Goal: Navigation & Orientation: Find specific page/section

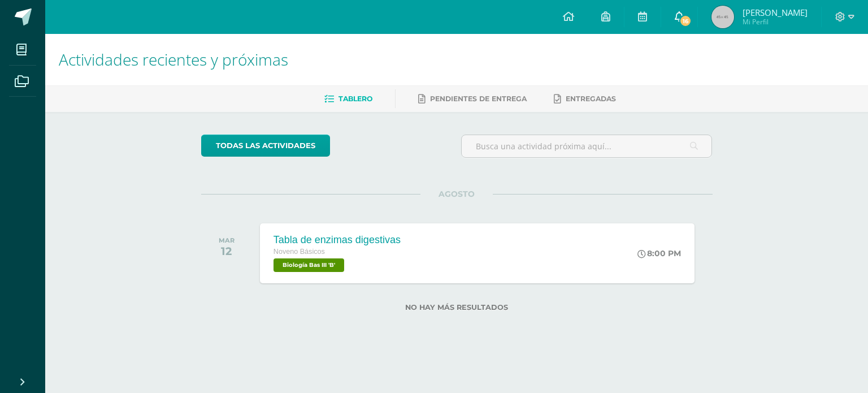
click at [684, 18] on icon at bounding box center [679, 16] width 9 height 10
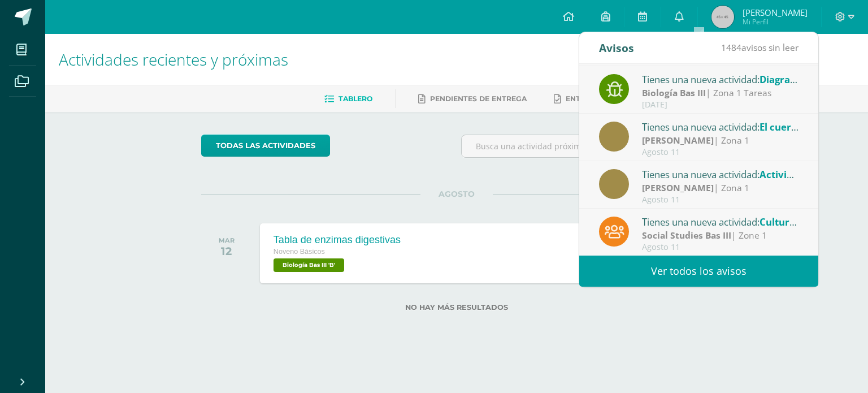
scroll to position [188, 0]
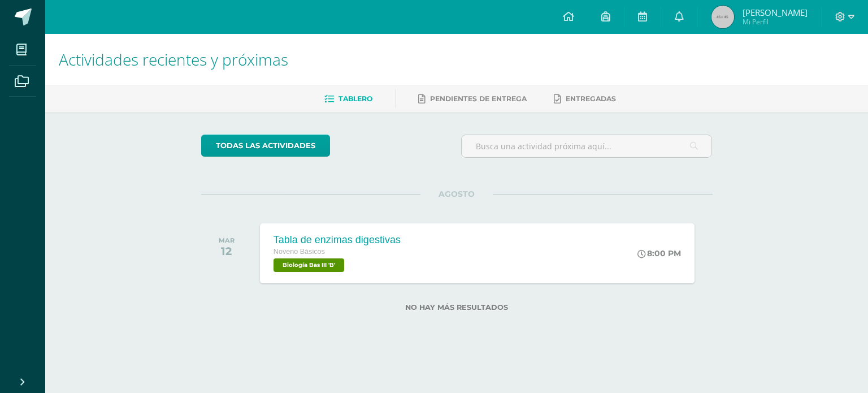
click at [823, 348] on html "Mis cursos Archivos Cerrar panel Artes Plásticas Bas III Noveno Básicos "B" Bio…" at bounding box center [434, 174] width 868 height 348
click at [789, 150] on div "Actividades recientes y próximas Tablero Pendientes de entrega Entregadas todas…" at bounding box center [456, 191] width 823 height 314
click at [774, 150] on div "Actividades recientes y próximas Tablero Pendientes de entrega Entregadas todas…" at bounding box center [456, 191] width 823 height 314
click at [587, 7] on link at bounding box center [568, 17] width 38 height 34
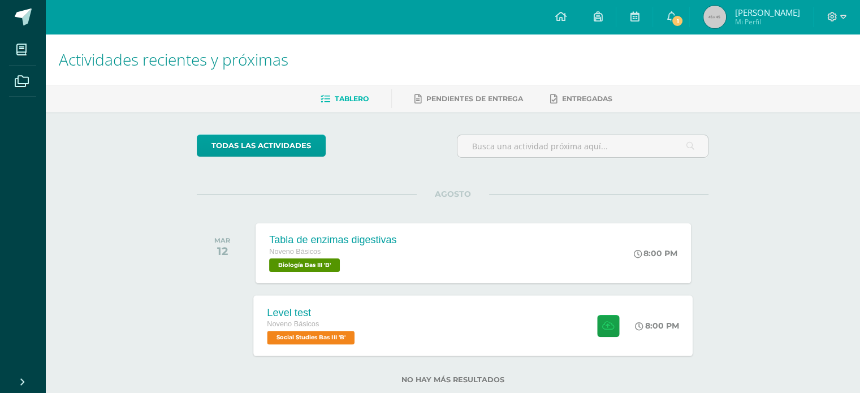
click at [443, 335] on div "Level test Noveno Básicos Social Studies Bas III 'B' 8:00 PM Level test Social …" at bounding box center [473, 325] width 439 height 60
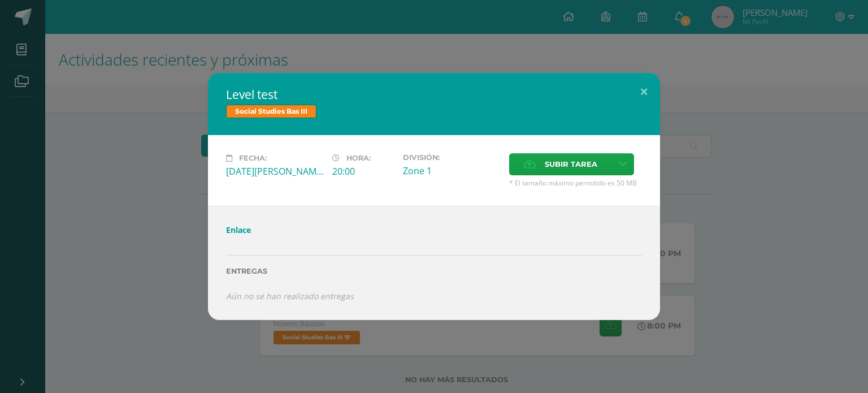
click at [241, 226] on link "Enlace" at bounding box center [238, 229] width 25 height 11
click at [241, 231] on link "Enlace" at bounding box center [238, 229] width 25 height 11
